Goal: Check status: Check status

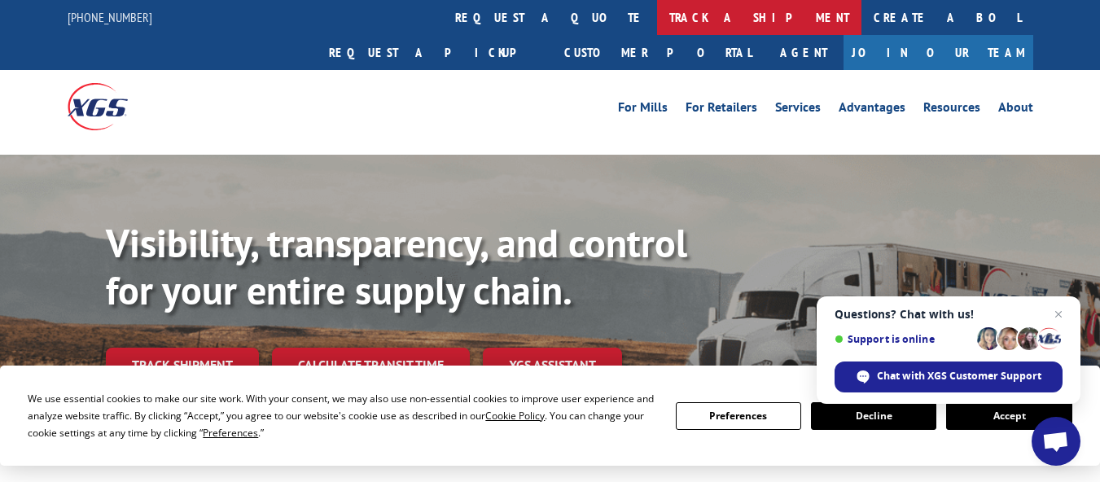
click at [657, 11] on link "track a shipment" at bounding box center [759, 17] width 204 height 35
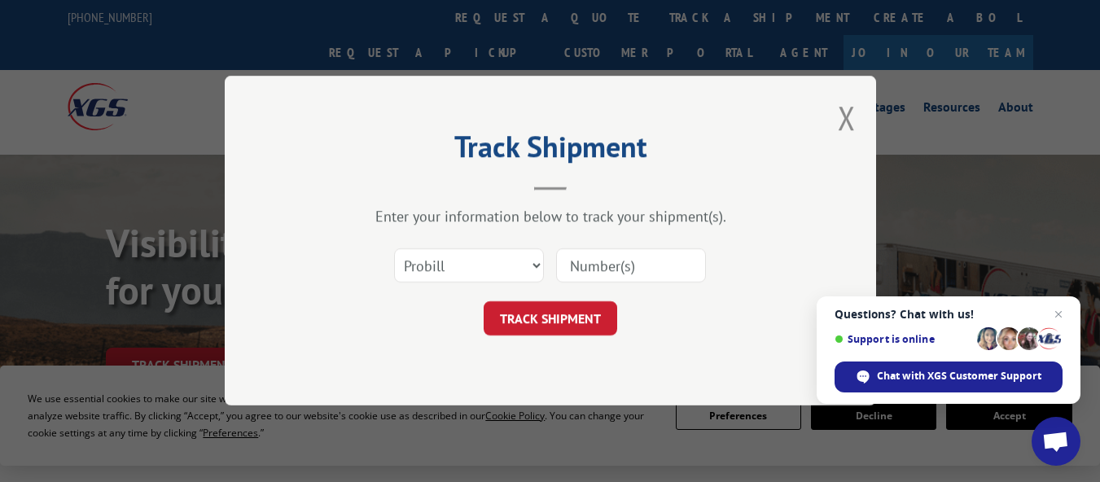
click at [578, 272] on input at bounding box center [631, 266] width 150 height 34
paste input "17027512"
type input "17027512"
click at [574, 314] on button "TRACK SHIPMENT" at bounding box center [551, 319] width 134 height 34
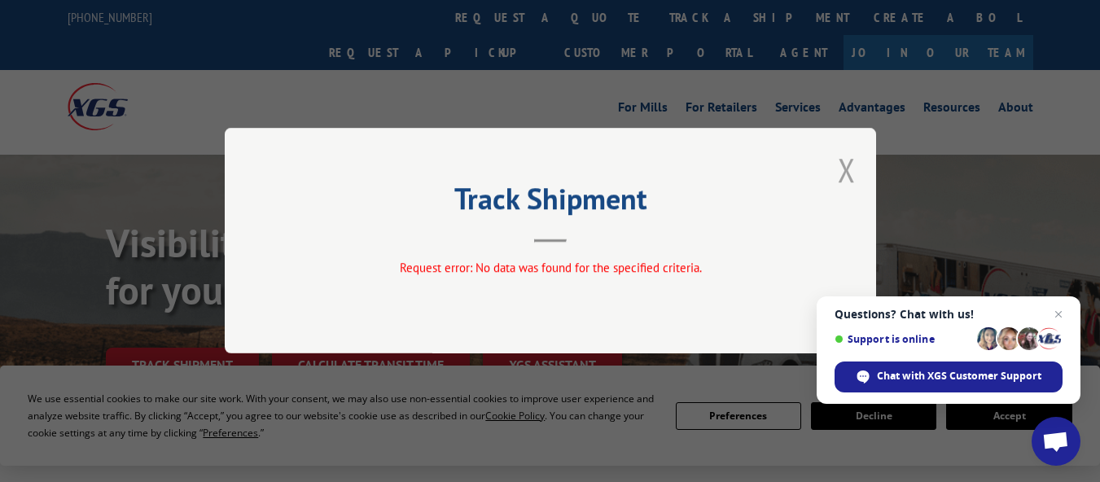
click at [842, 160] on button "Close modal" at bounding box center [847, 169] width 18 height 43
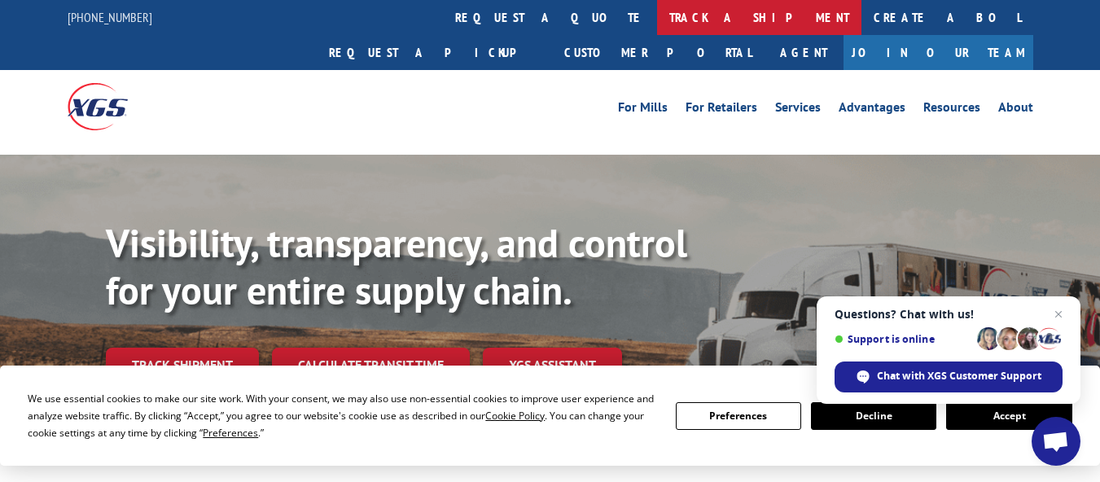
click at [657, 19] on link "track a shipment" at bounding box center [759, 17] width 204 height 35
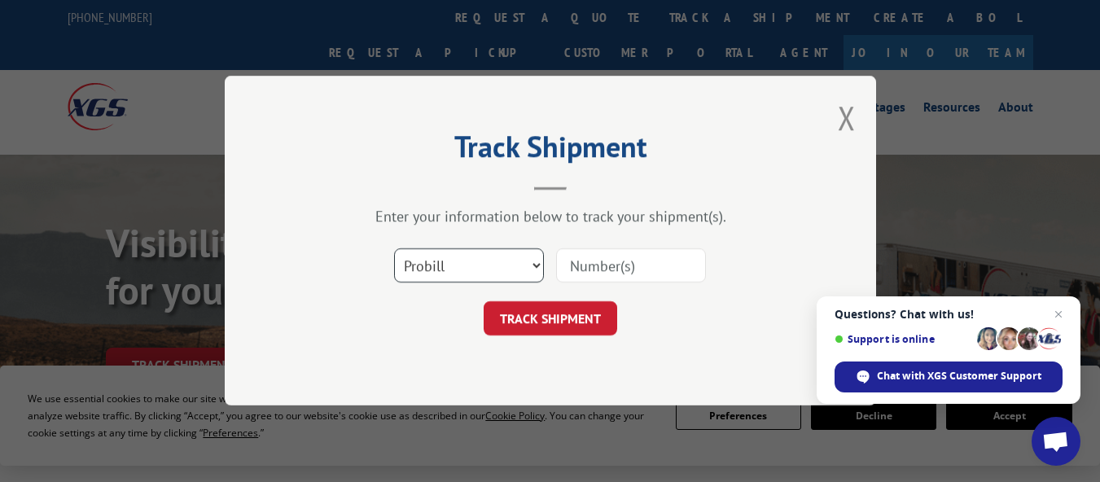
click at [512, 259] on select "Select category... Probill BOL PO" at bounding box center [469, 266] width 150 height 34
click at [394, 249] on select "Select category... Probill BOL PO" at bounding box center [469, 266] width 150 height 34
click at [496, 252] on select "Select category... Probill BOL PO" at bounding box center [469, 266] width 150 height 34
select select "po"
click at [394, 249] on select "Select category... Probill BOL PO" at bounding box center [469, 266] width 150 height 34
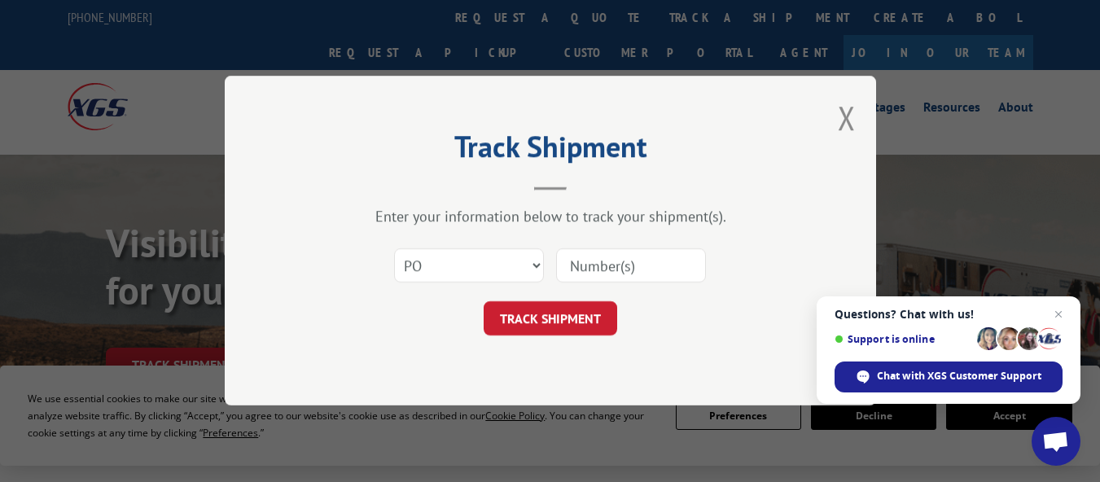
click at [583, 269] on input at bounding box center [631, 266] width 150 height 34
paste input "0066579211"
click at [586, 267] on input "0066579211" at bounding box center [631, 266] width 150 height 34
type input "66579211"
click at [564, 328] on button "TRACK SHIPMENT" at bounding box center [551, 319] width 134 height 34
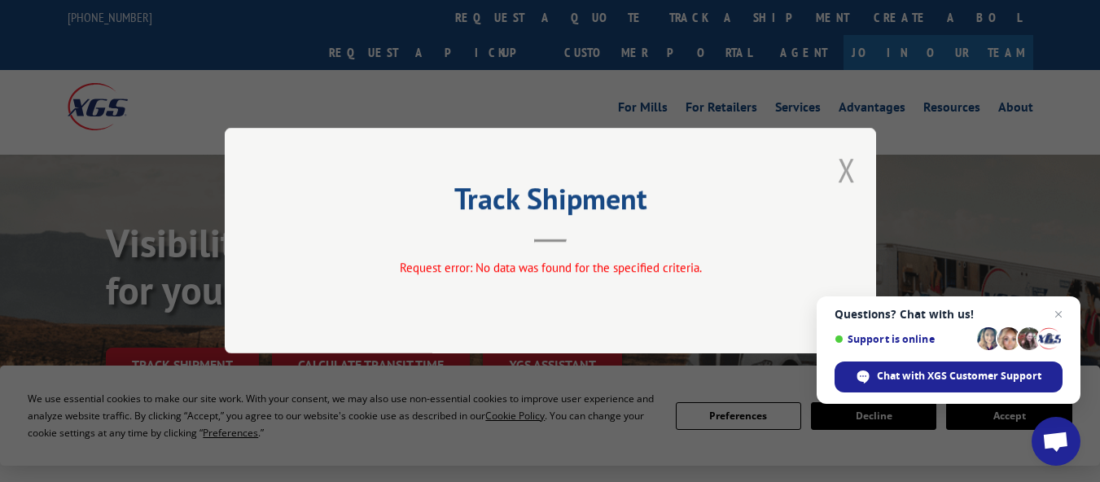
click at [851, 171] on button "Close modal" at bounding box center [847, 169] width 18 height 43
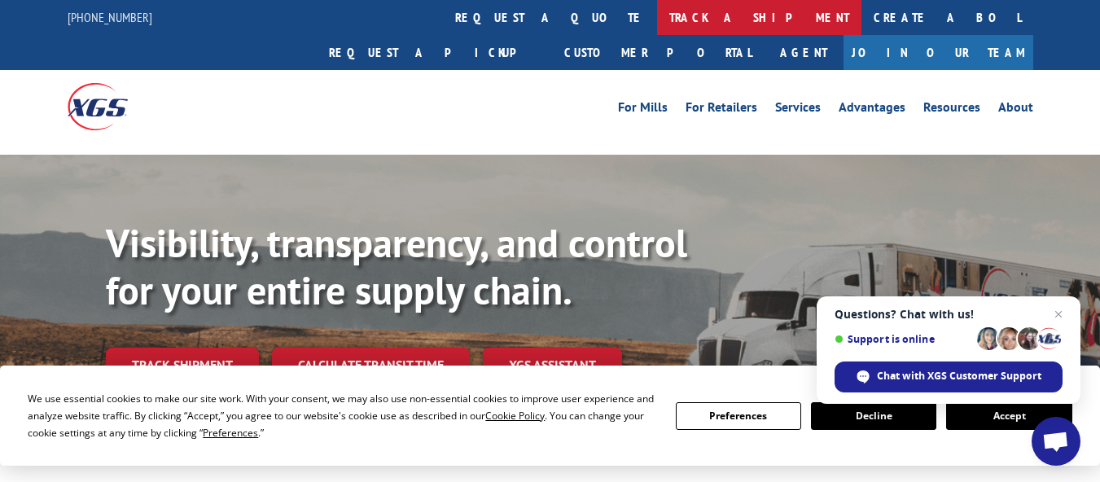
click at [657, 17] on link "track a shipment" at bounding box center [759, 17] width 204 height 35
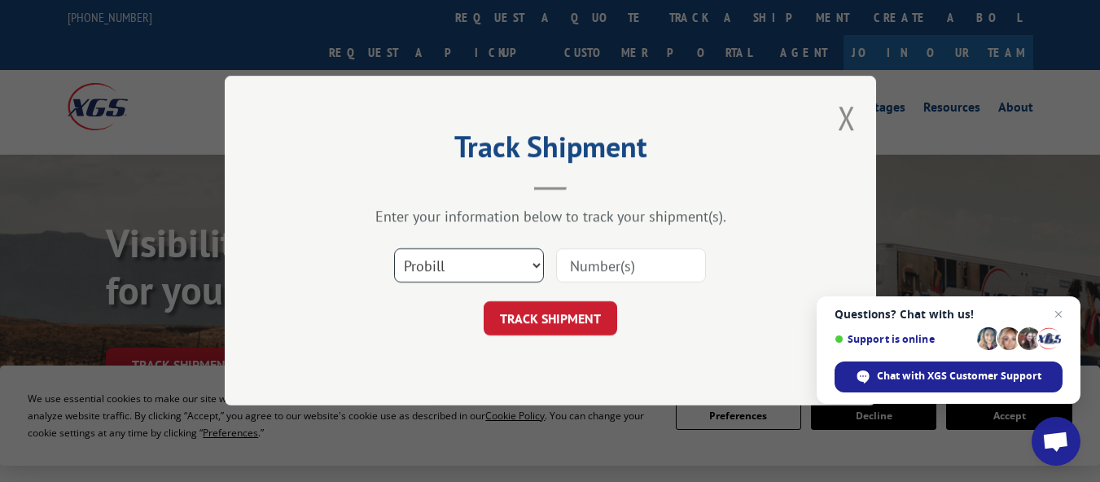
click at [529, 274] on select "Select category... Probill BOL PO" at bounding box center [469, 266] width 150 height 34
select select "po"
click at [394, 249] on select "Select category... Probill BOL PO" at bounding box center [469, 266] width 150 height 34
click at [591, 270] on input at bounding box center [631, 266] width 150 height 34
paste input "0066579211"
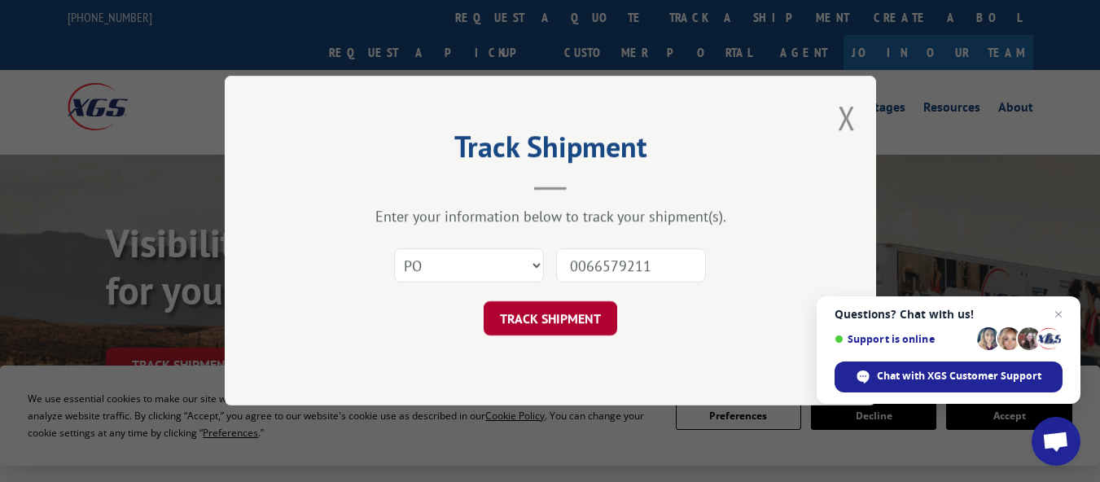
type input "0066579211"
click at [555, 311] on button "TRACK SHIPMENT" at bounding box center [551, 319] width 134 height 34
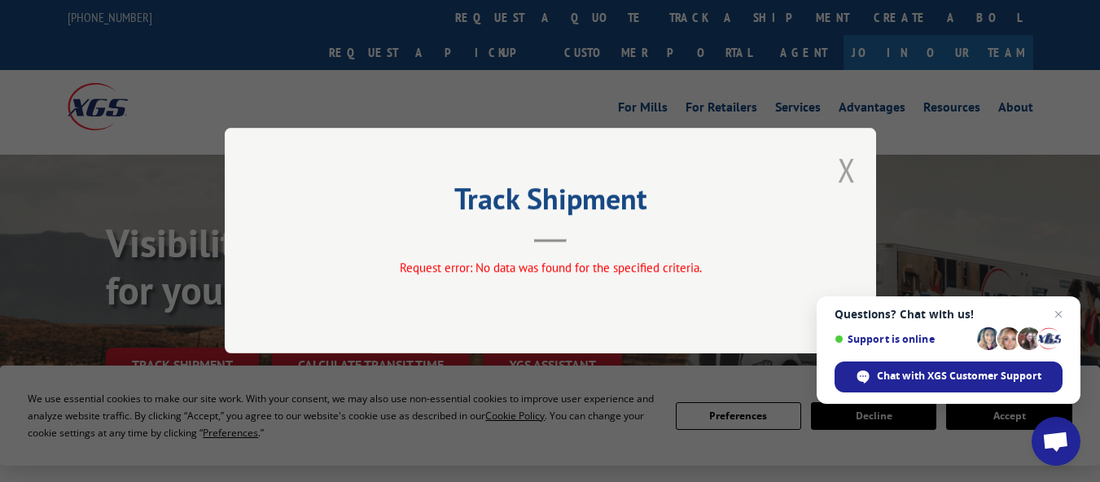
click at [852, 169] on button "Close modal" at bounding box center [847, 169] width 18 height 43
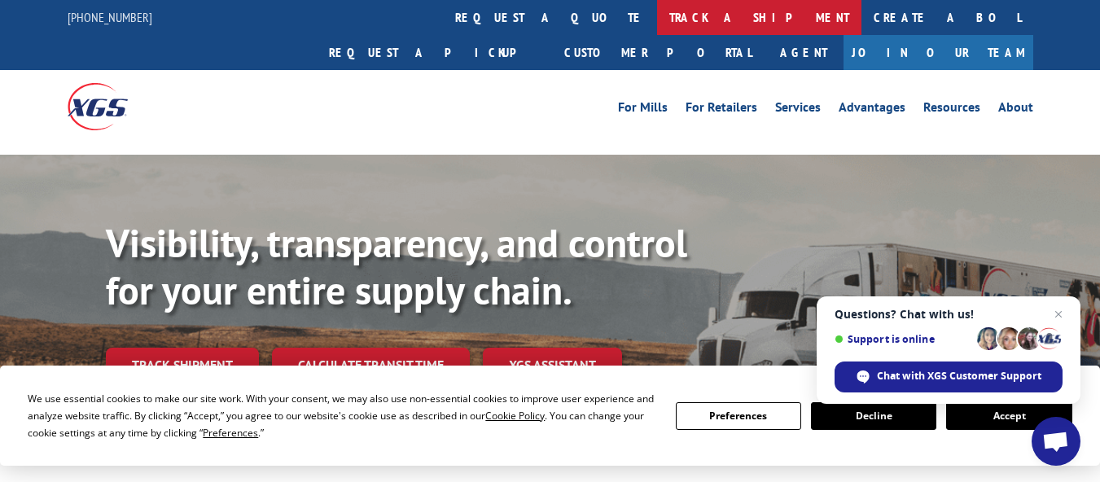
click at [657, 19] on link "track a shipment" at bounding box center [759, 17] width 204 height 35
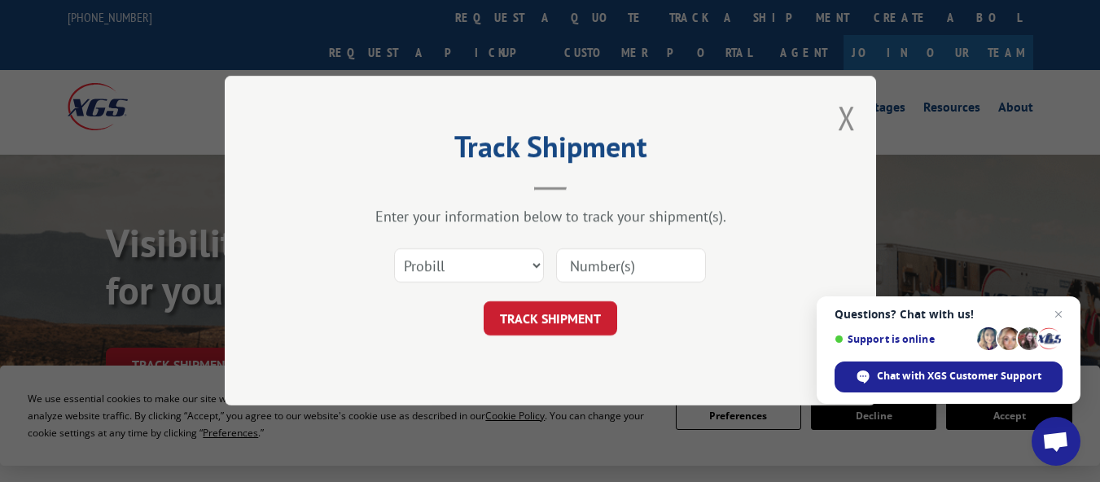
click at [580, 263] on input at bounding box center [631, 266] width 150 height 34
paste input "7516159"
type input "7516159"
click at [575, 317] on button "TRACK SHIPMENT" at bounding box center [551, 319] width 134 height 34
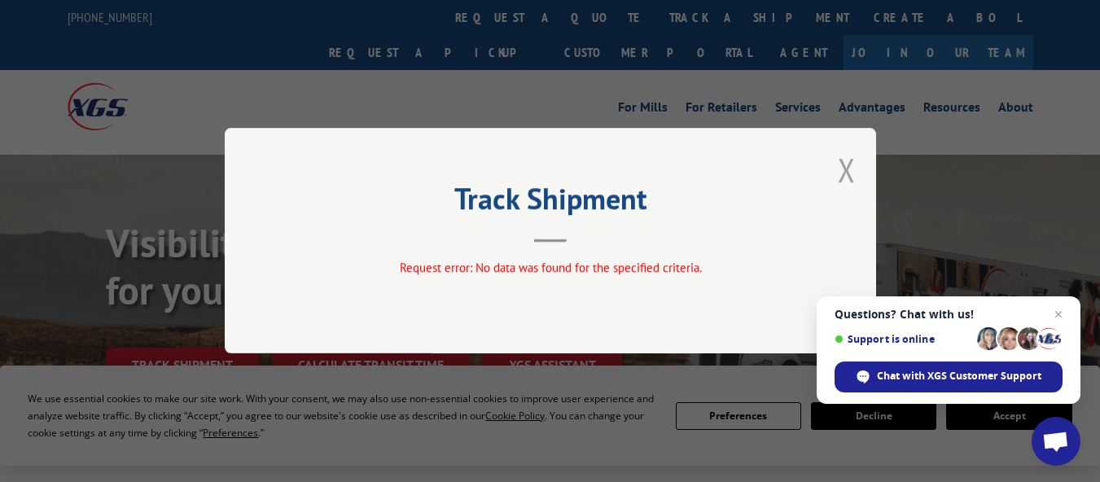
click at [841, 172] on button "Close modal" at bounding box center [847, 169] width 18 height 43
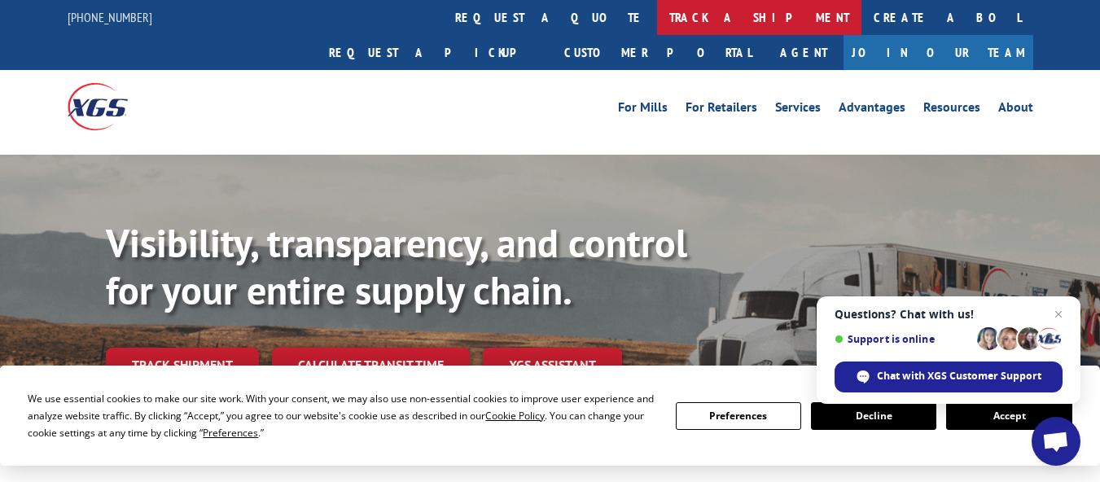
click at [657, 7] on link "track a shipment" at bounding box center [759, 17] width 204 height 35
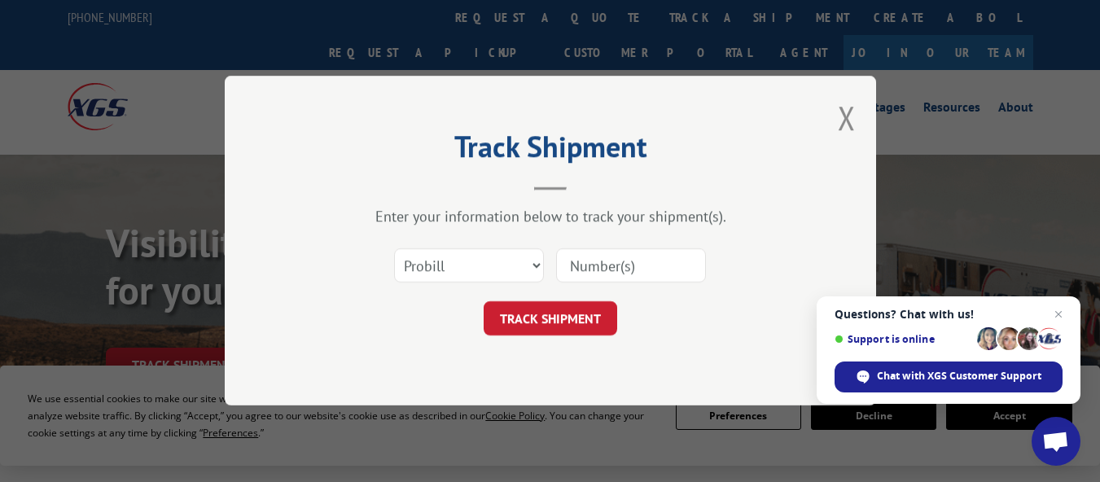
click at [589, 263] on input at bounding box center [631, 266] width 150 height 34
paste input "7516162"
type input "7516162"
click at [582, 310] on button "TRACK SHIPMENT" at bounding box center [551, 319] width 134 height 34
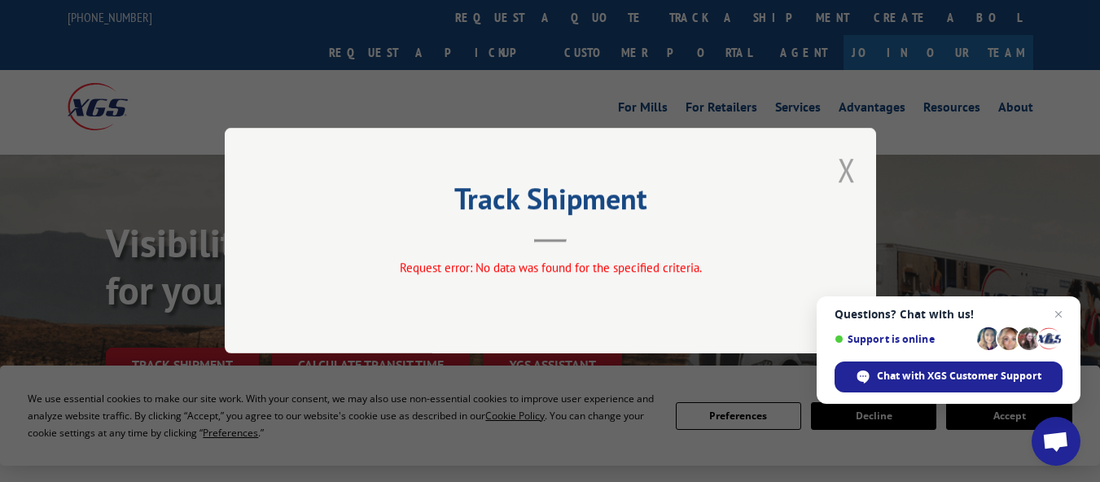
click at [854, 176] on button "Close modal" at bounding box center [847, 169] width 18 height 43
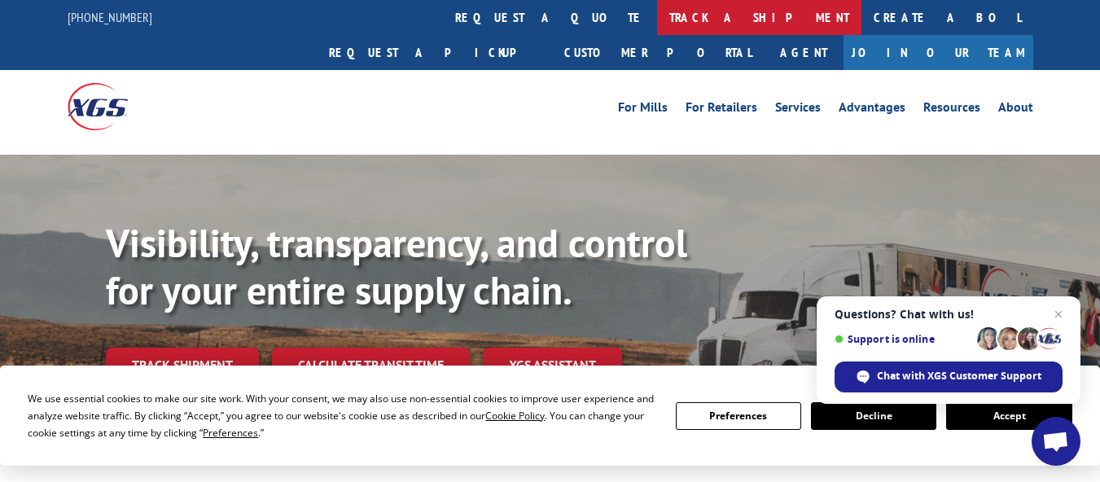
click at [657, 13] on link "track a shipment" at bounding box center [759, 17] width 204 height 35
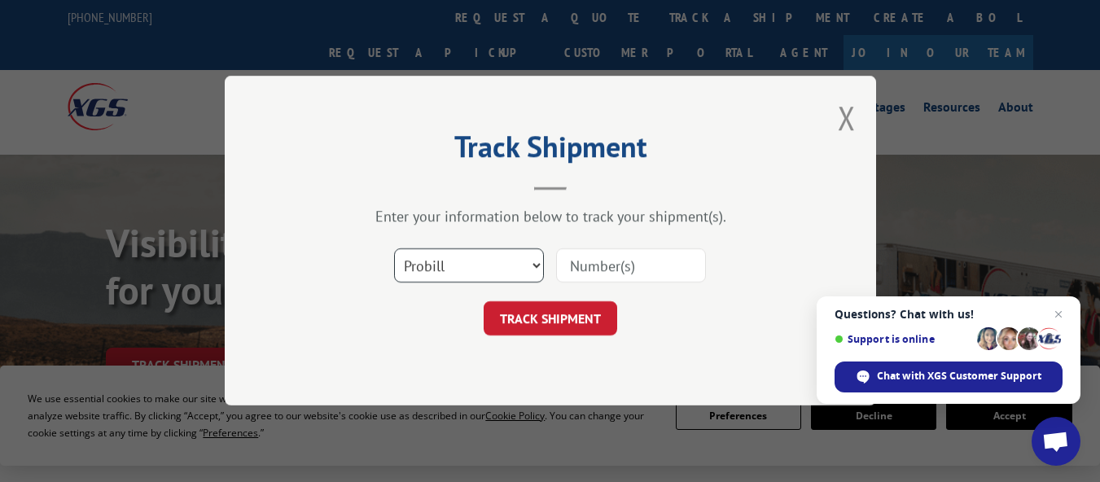
click at [460, 263] on select "Select category... Probill BOL PO" at bounding box center [469, 266] width 150 height 34
select select "bol"
click at [394, 249] on select "Select category... Probill BOL PO" at bounding box center [469, 266] width 150 height 34
click at [574, 272] on input at bounding box center [631, 266] width 150 height 34
paste input "7516162"
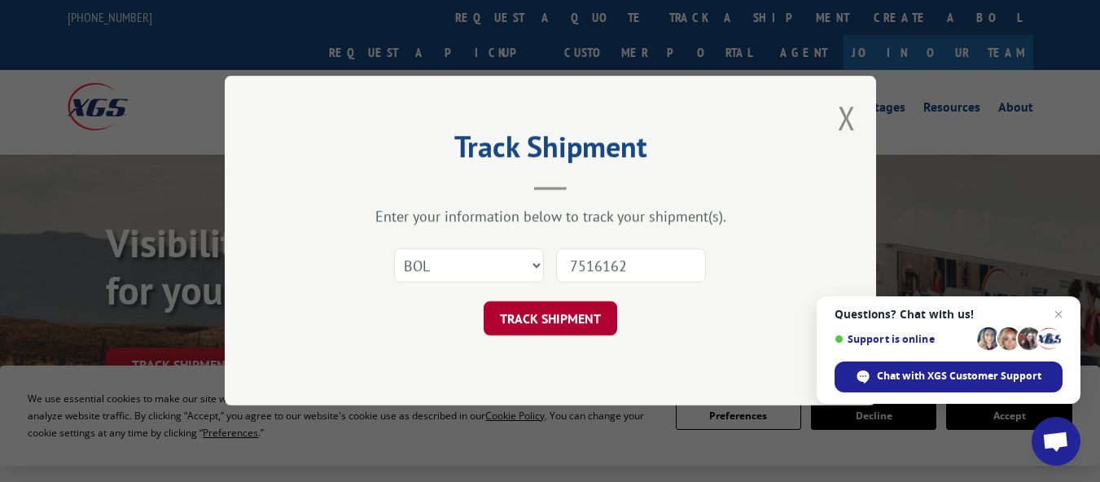
type input "7516162"
click at [563, 314] on button "TRACK SHIPMENT" at bounding box center [551, 319] width 134 height 34
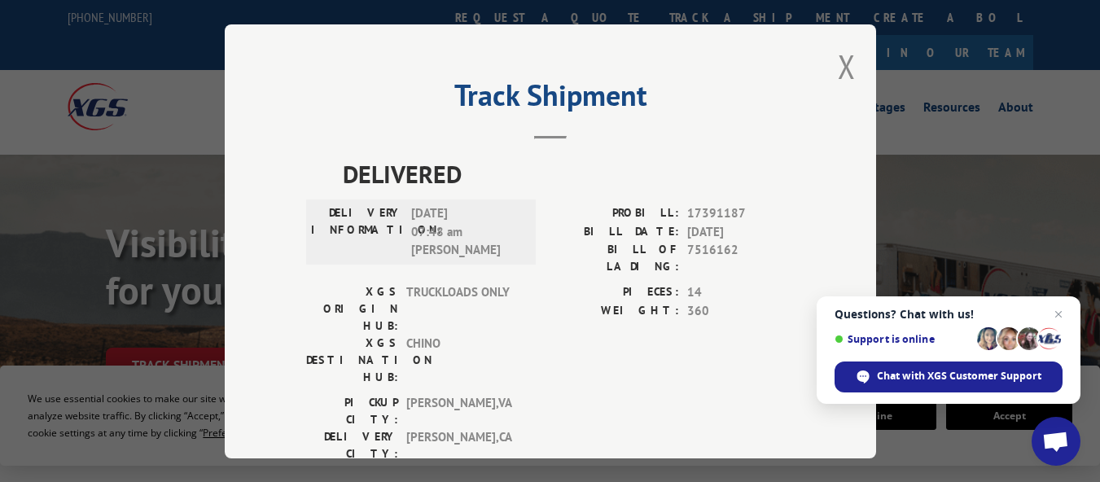
click at [831, 64] on div "Track Shipment DELIVERED DELIVERY INFORMATION: [DATE] 07:48 am [PERSON_NAME]: 1…" at bounding box center [551, 241] width 652 height 434
click at [839, 64] on button "Close modal" at bounding box center [847, 66] width 18 height 43
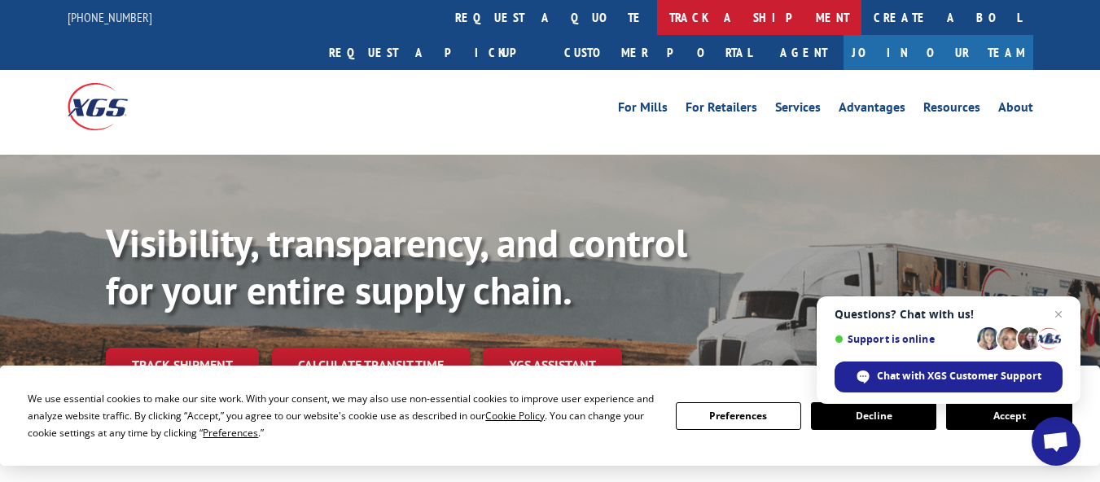
click at [657, 15] on link "track a shipment" at bounding box center [759, 17] width 204 height 35
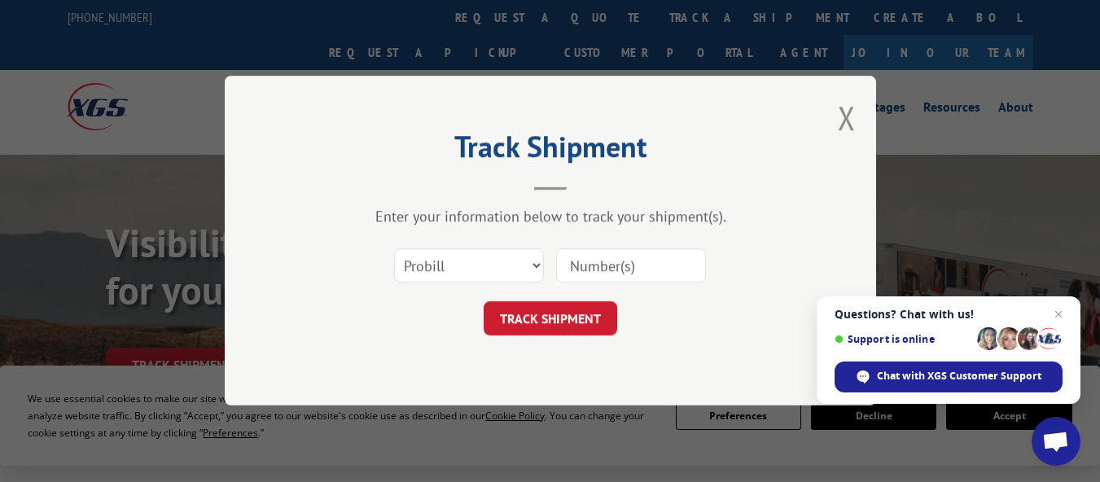
click at [586, 260] on input at bounding box center [631, 266] width 150 height 34
paste input "7521480"
type input "7521480"
click at [567, 316] on button "TRACK SHIPMENT" at bounding box center [551, 319] width 134 height 34
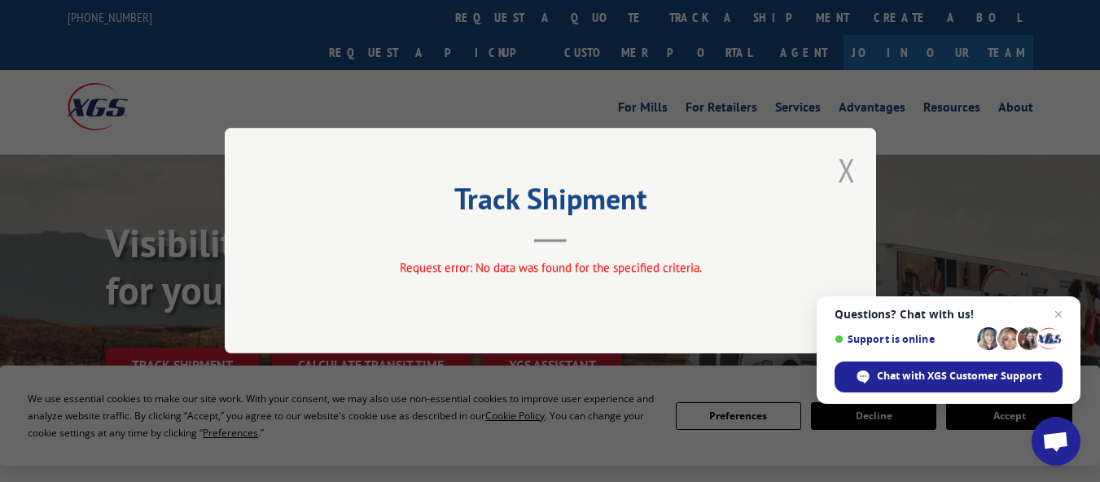
click at [843, 168] on button "Close modal" at bounding box center [847, 169] width 18 height 43
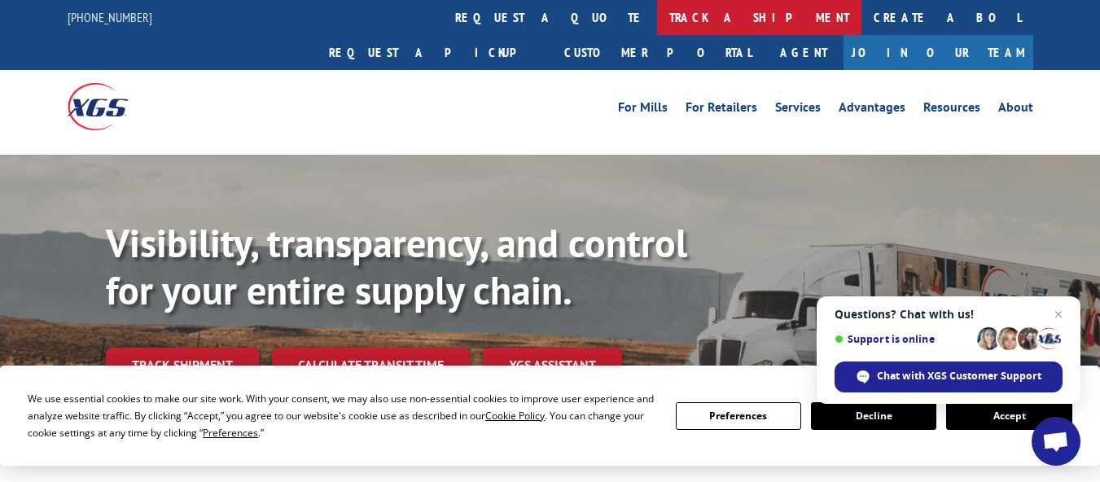
click at [657, 15] on link "track a shipment" at bounding box center [759, 17] width 204 height 35
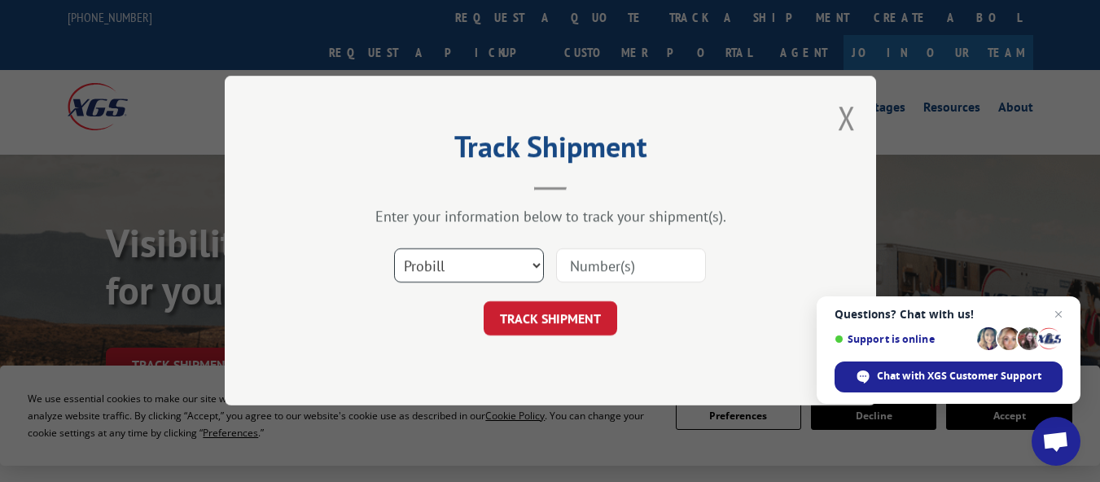
click at [478, 256] on select "Select category... Probill BOL PO" at bounding box center [469, 266] width 150 height 34
select select "bol"
click at [394, 249] on select "Select category... Probill BOL PO" at bounding box center [469, 266] width 150 height 34
click at [589, 270] on input at bounding box center [631, 266] width 150 height 34
paste input "7521480"
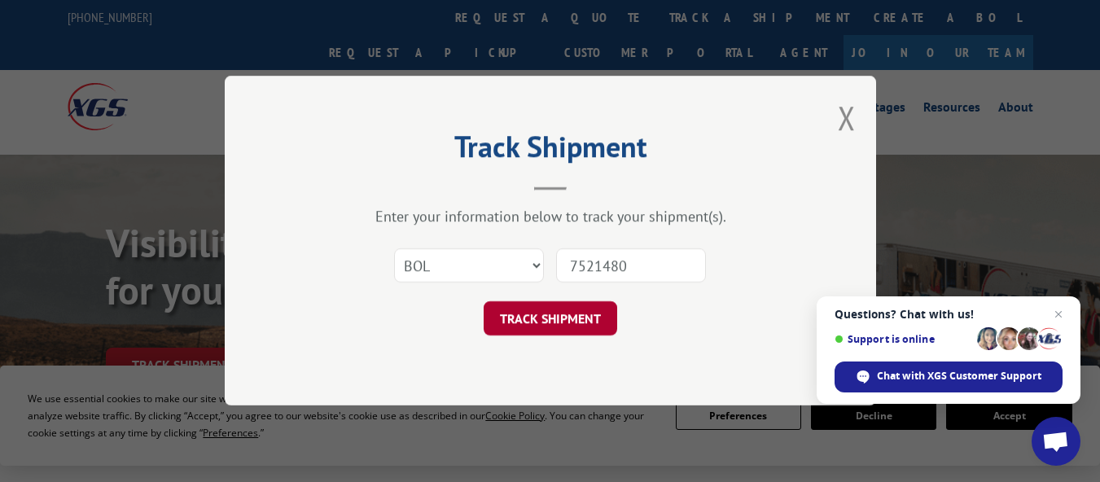
type input "7521480"
click at [580, 312] on button "TRACK SHIPMENT" at bounding box center [551, 319] width 134 height 34
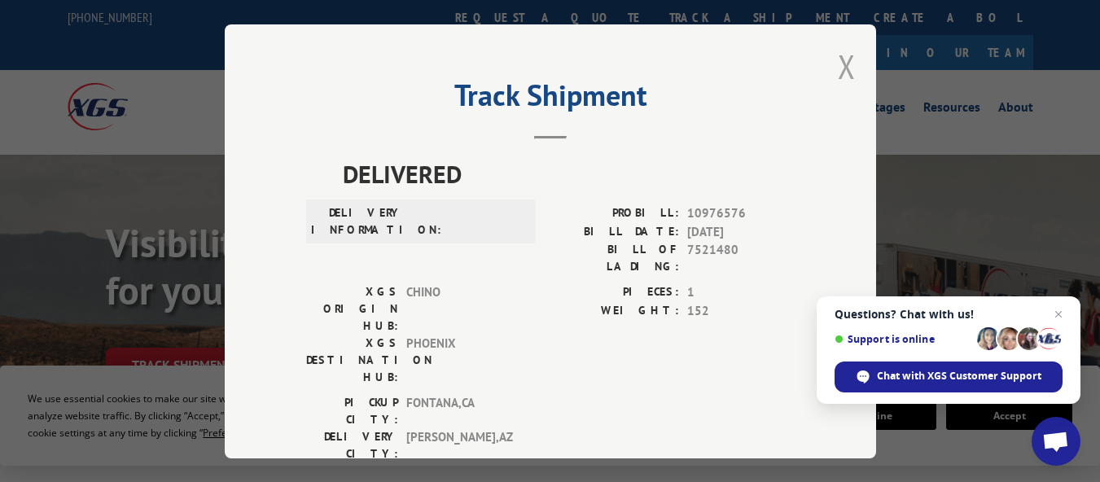
click at [845, 59] on button "Close modal" at bounding box center [847, 66] width 18 height 43
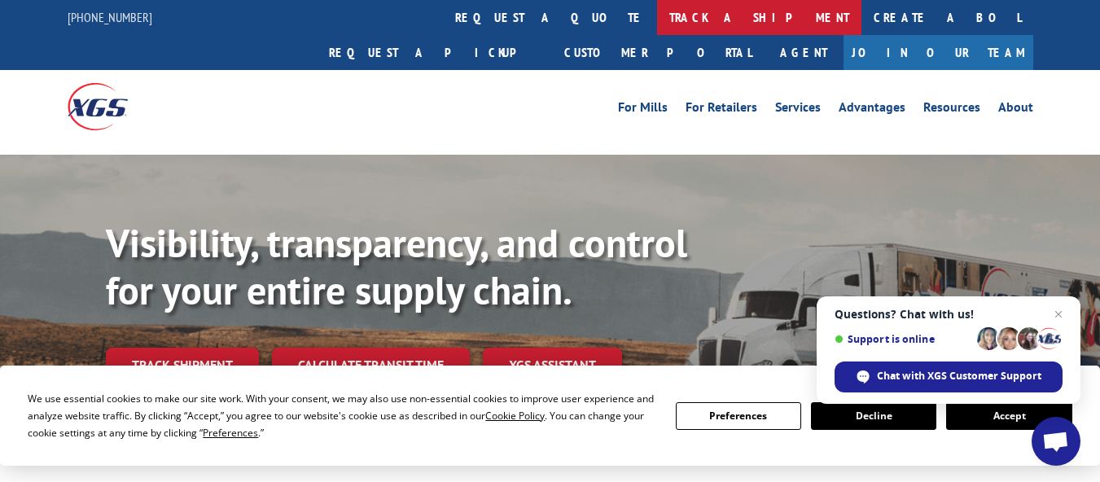
click at [657, 18] on link "track a shipment" at bounding box center [759, 17] width 204 height 35
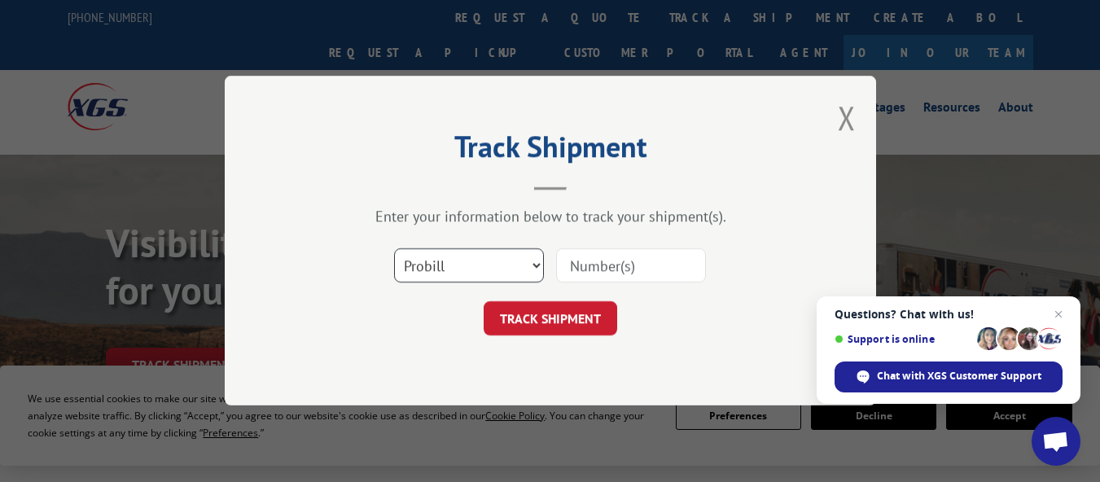
click at [468, 275] on select "Select category... Probill BOL PO" at bounding box center [469, 266] width 150 height 34
select select "bol"
click at [394, 249] on select "Select category... Probill BOL PO" at bounding box center [469, 266] width 150 height 34
click at [582, 271] on input at bounding box center [631, 266] width 150 height 34
paste input "7521480"
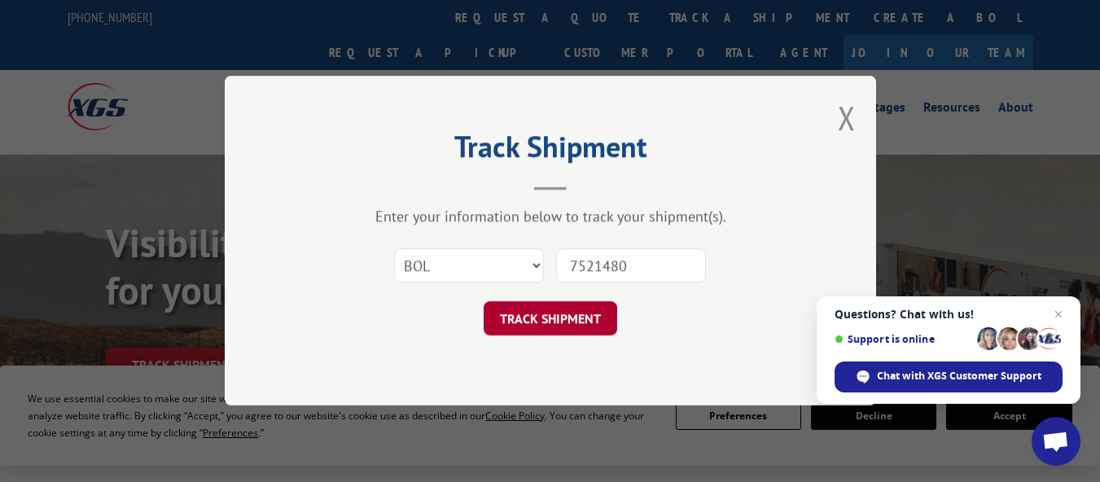
type input "7521480"
click at [577, 310] on button "TRACK SHIPMENT" at bounding box center [551, 319] width 134 height 34
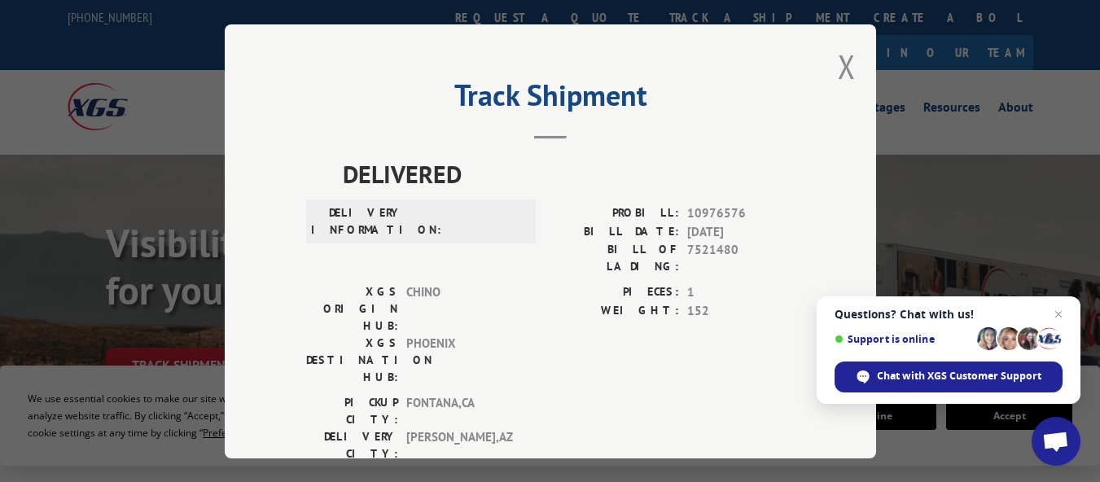
click at [826, 64] on div "Track Shipment DELIVERED DELIVERY INFORMATION: PROBILL: 10976576 BILL DATE: [DA…" at bounding box center [551, 241] width 652 height 434
click at [844, 60] on button "Close modal" at bounding box center [847, 66] width 18 height 43
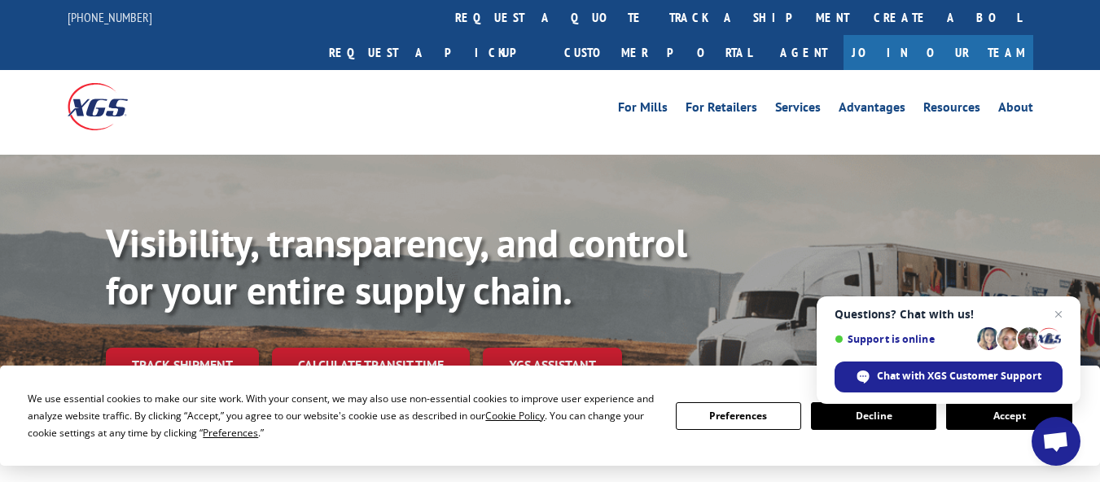
click at [657, 14] on link "track a shipment" at bounding box center [759, 17] width 204 height 35
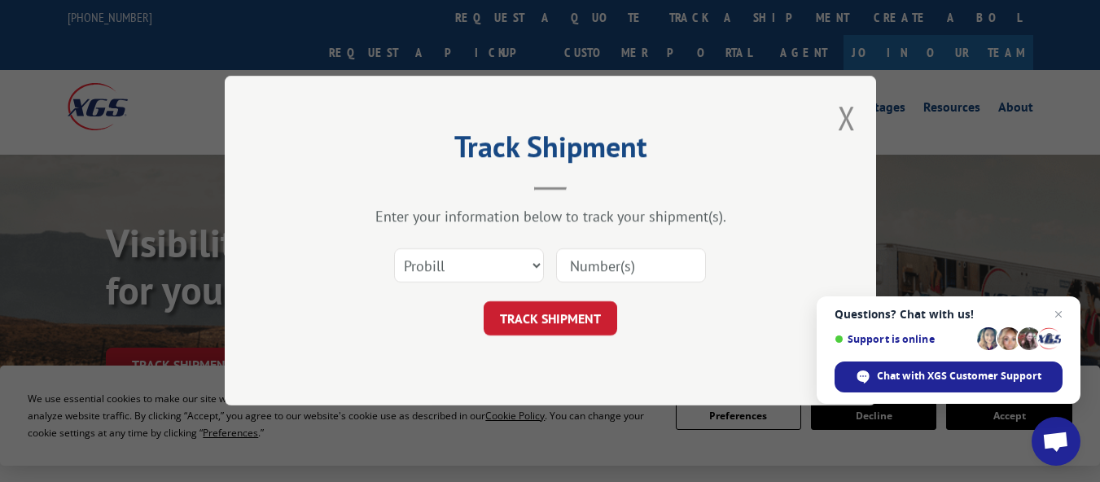
click at [607, 265] on input at bounding box center [631, 266] width 150 height 34
paste input "7521503"
type input "7521503"
click at [591, 311] on button "TRACK SHIPMENT" at bounding box center [551, 319] width 134 height 34
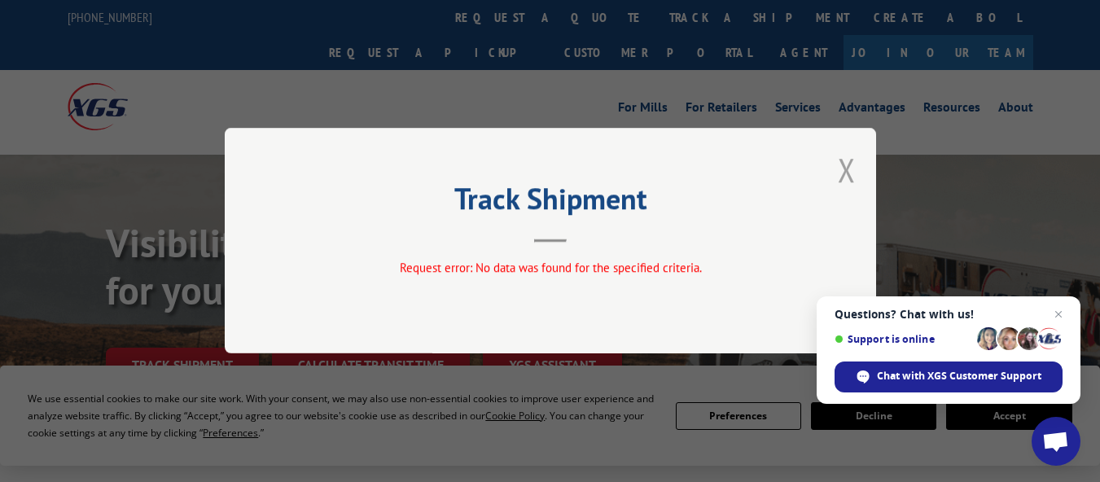
click at [844, 167] on button "Close modal" at bounding box center [847, 169] width 18 height 43
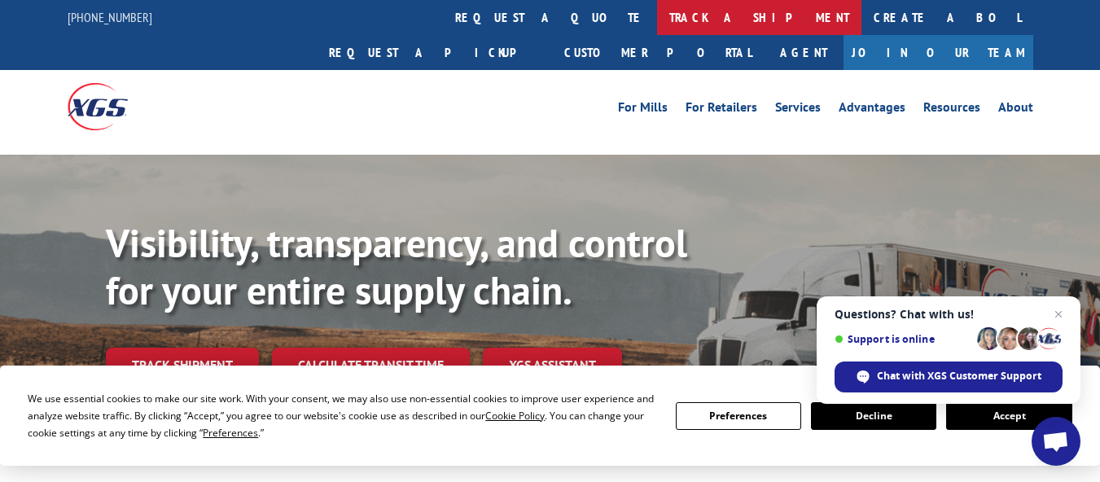
click at [657, 11] on link "track a shipment" at bounding box center [759, 17] width 204 height 35
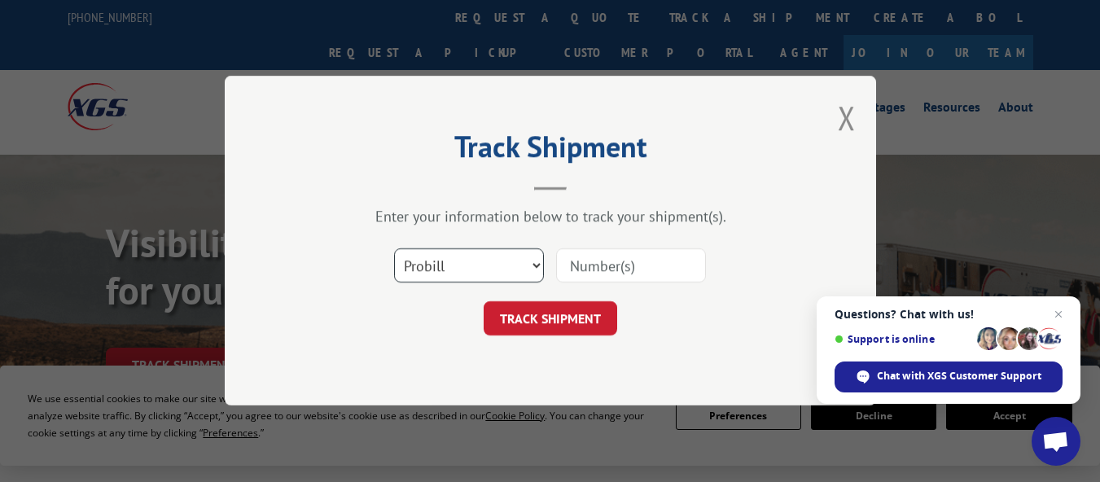
click at [432, 268] on select "Select category... Probill BOL PO" at bounding box center [469, 266] width 150 height 34
select select "bol"
click at [394, 249] on select "Select category... Probill BOL PO" at bounding box center [469, 266] width 150 height 34
click at [617, 266] on input at bounding box center [631, 266] width 150 height 34
paste input "7521503"
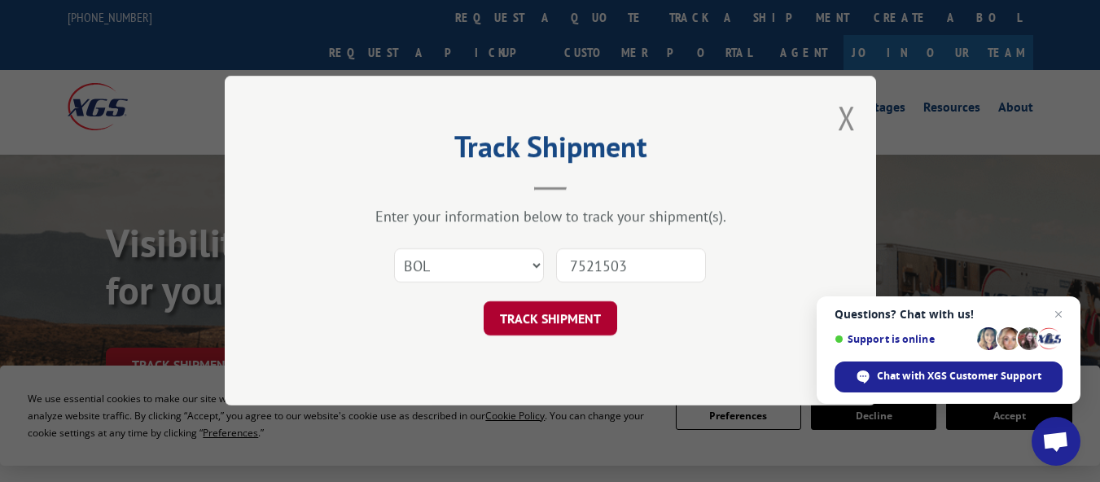
type input "7521503"
click at [563, 329] on button "TRACK SHIPMENT" at bounding box center [551, 319] width 134 height 34
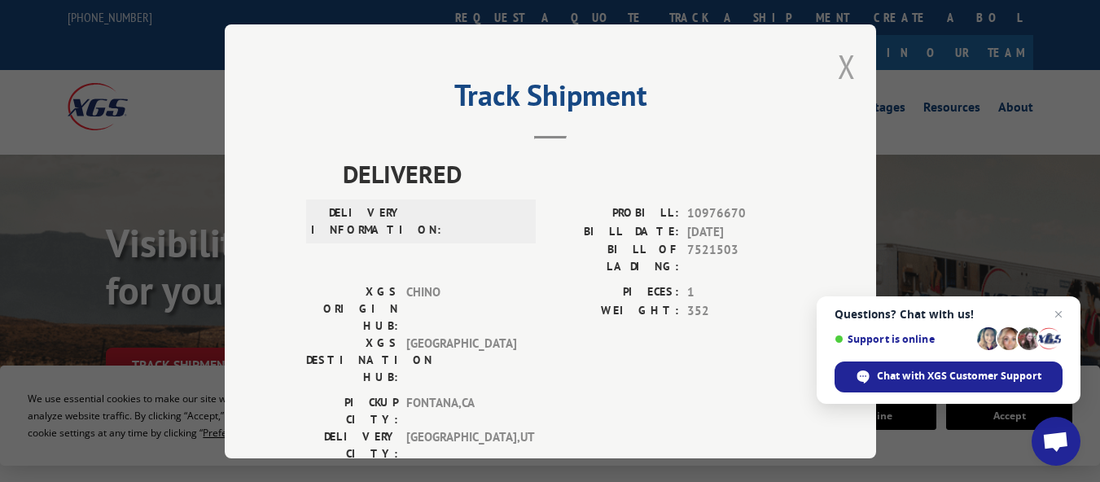
click at [846, 59] on button "Close modal" at bounding box center [847, 66] width 18 height 43
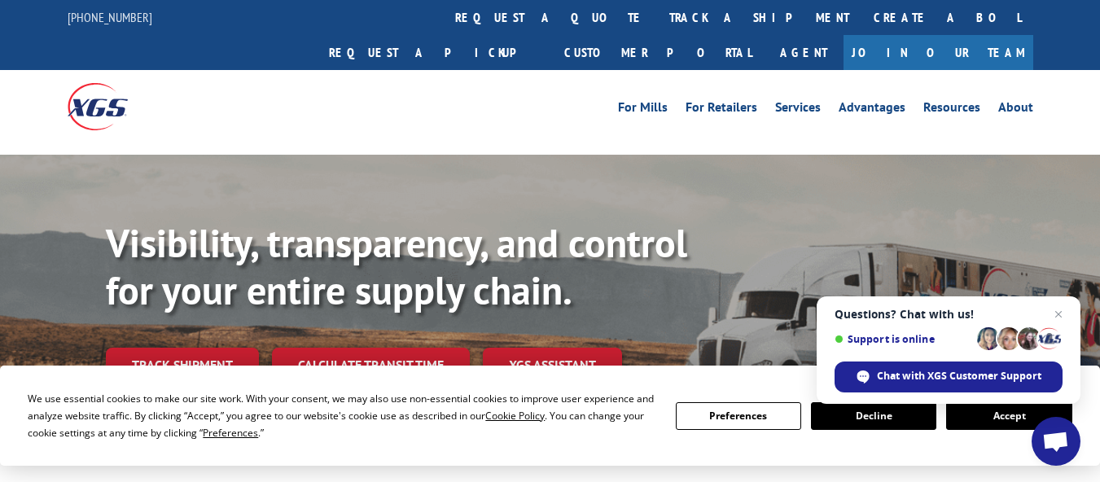
click at [843, 94] on ul "For [PERSON_NAME] For Retailers Services Advantages Resources About" at bounding box center [825, 106] width 433 height 24
